Goal: Obtain resource: Obtain resource

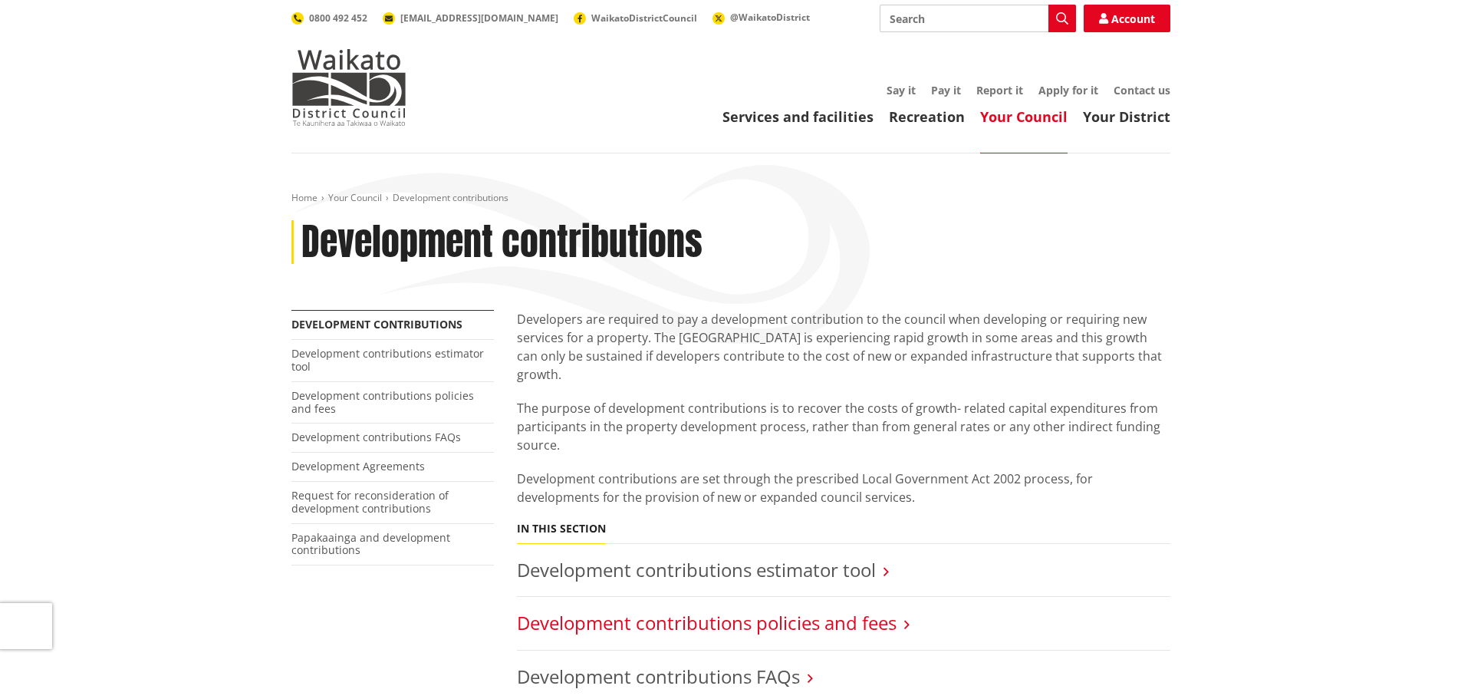
click at [876, 610] on link "Development contributions policies and fees" at bounding box center [707, 622] width 380 height 25
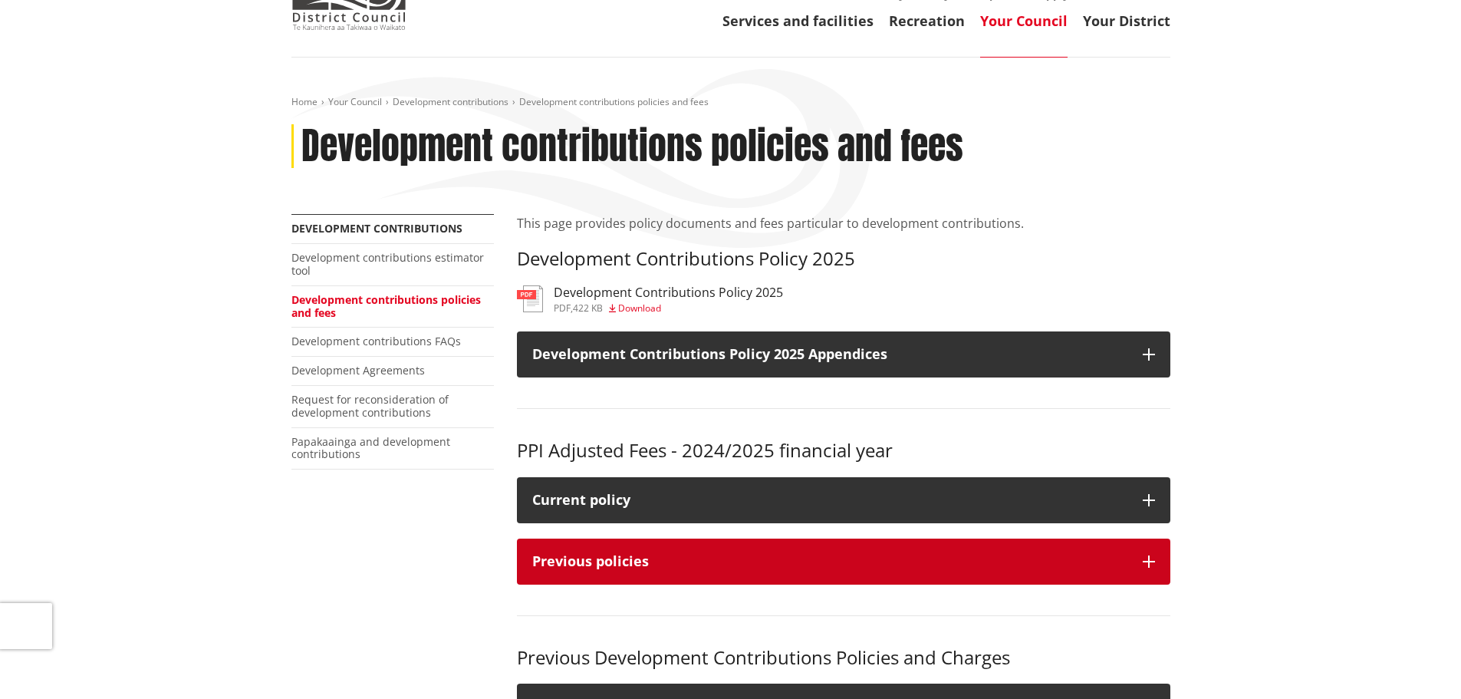
scroll to position [230, 0]
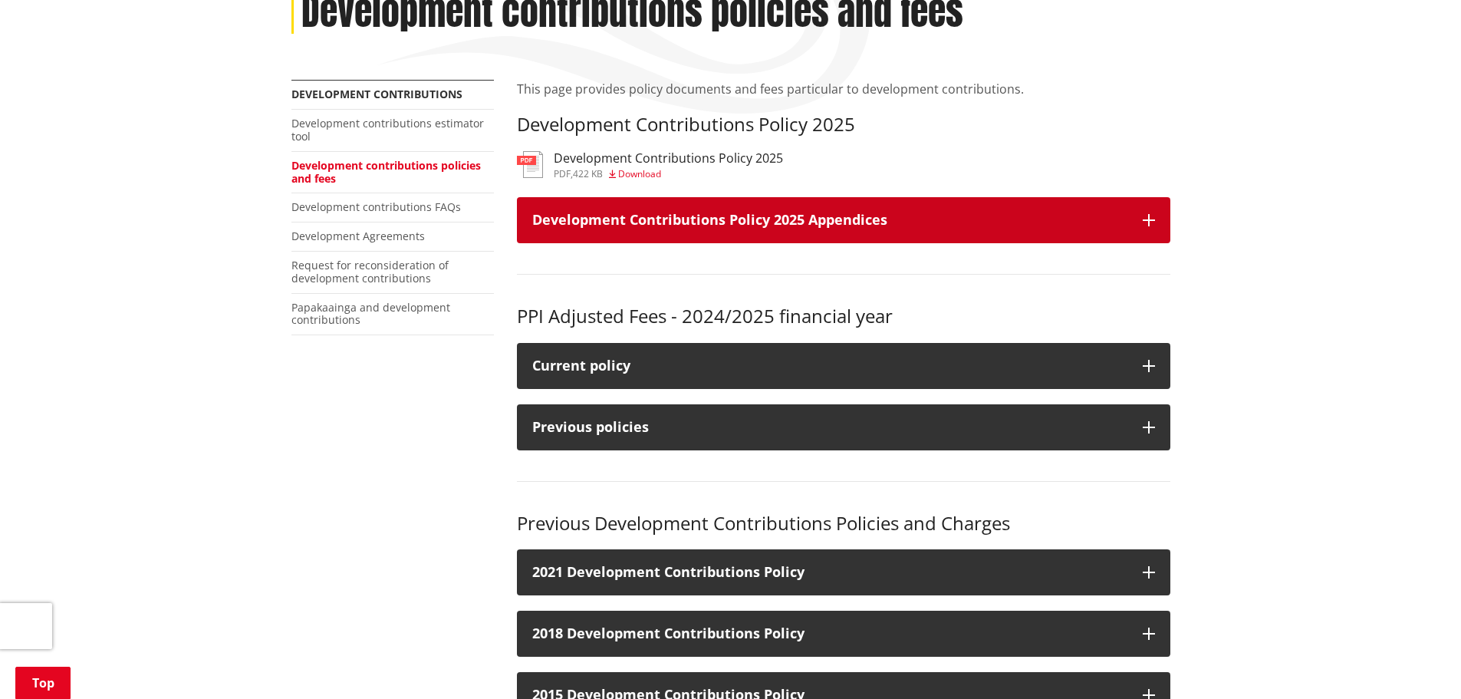
click at [937, 222] on h3 "Development Contributions Policy 2025 Appendices" at bounding box center [829, 219] width 595 height 15
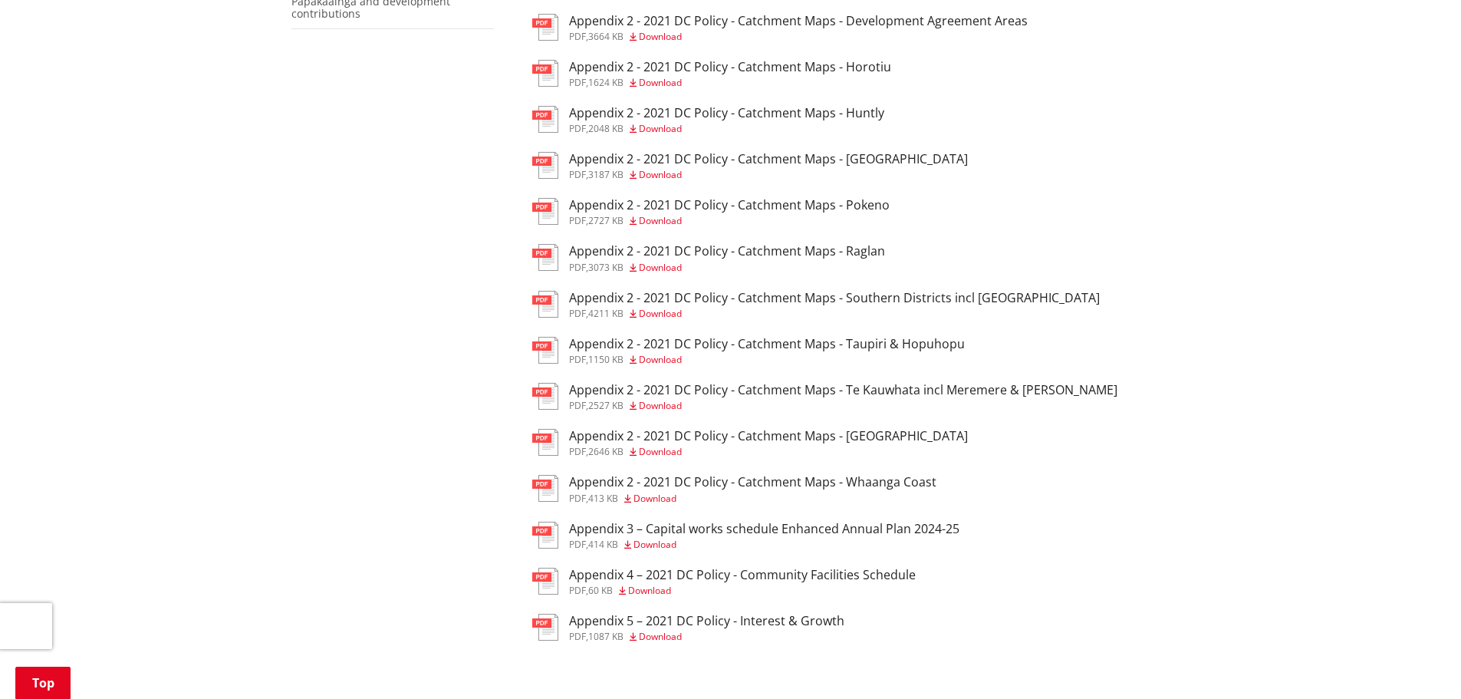
scroll to position [537, 0]
click at [875, 436] on h3 "Appendix 2 - 2021 DC Policy - Catchment Maps - [GEOGRAPHIC_DATA]" at bounding box center [768, 435] width 399 height 15
